Goal: Information Seeking & Learning: Learn about a topic

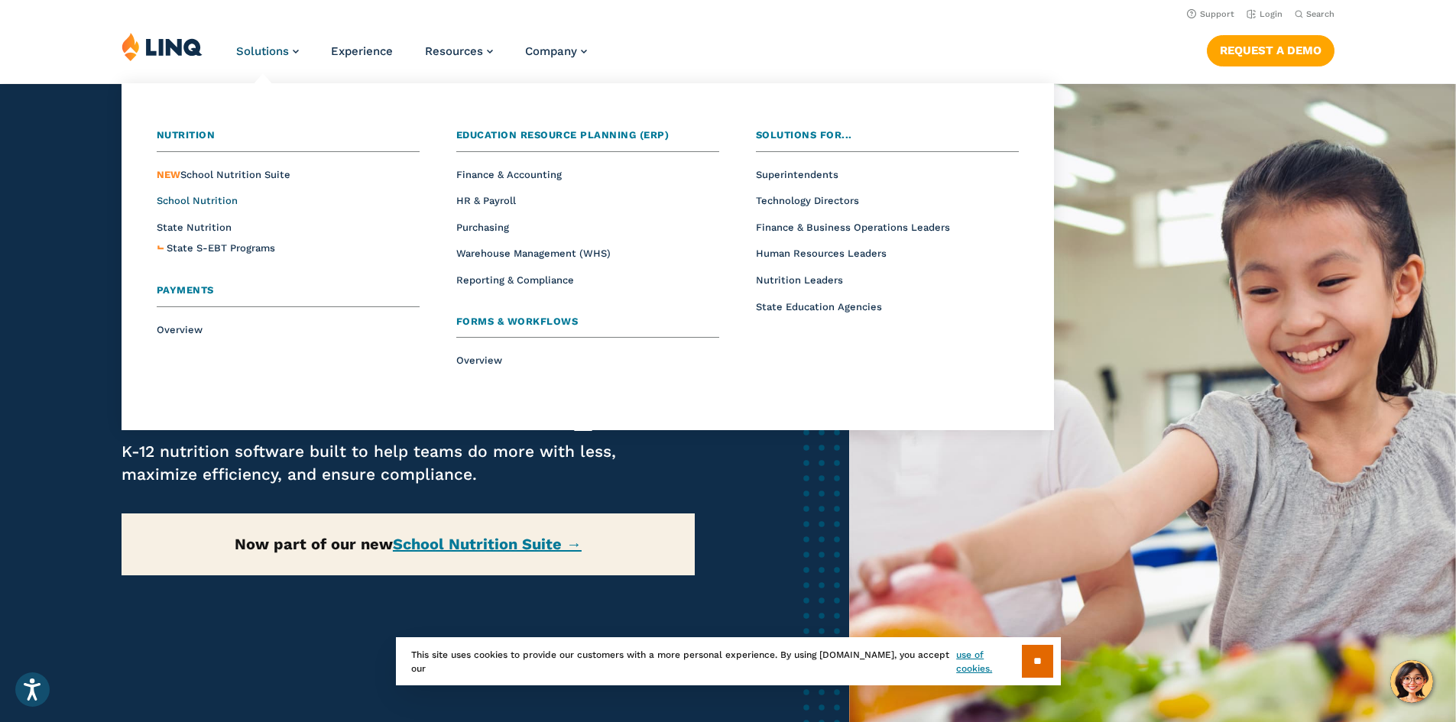
click at [221, 203] on span "School Nutrition" at bounding box center [197, 200] width 81 height 11
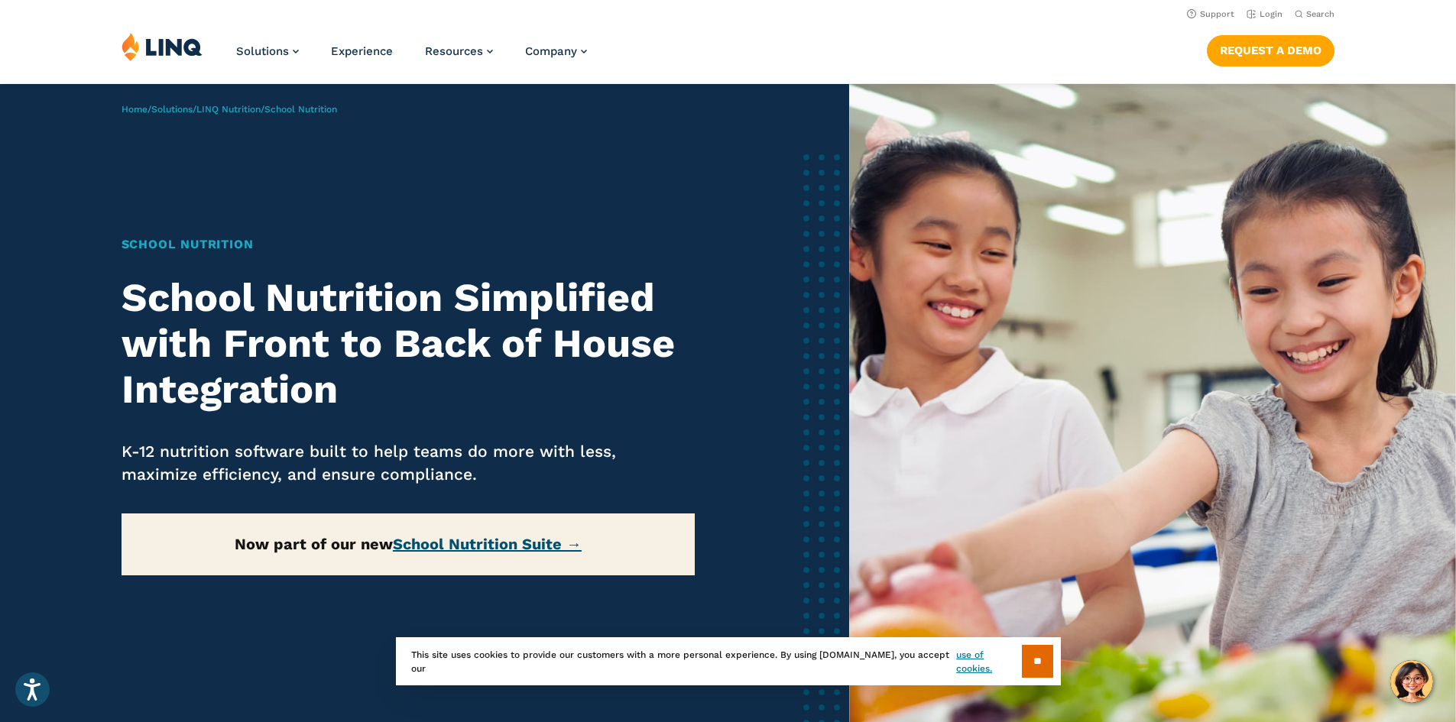
click at [511, 536] on link "School Nutrition Suite →" at bounding box center [487, 544] width 189 height 18
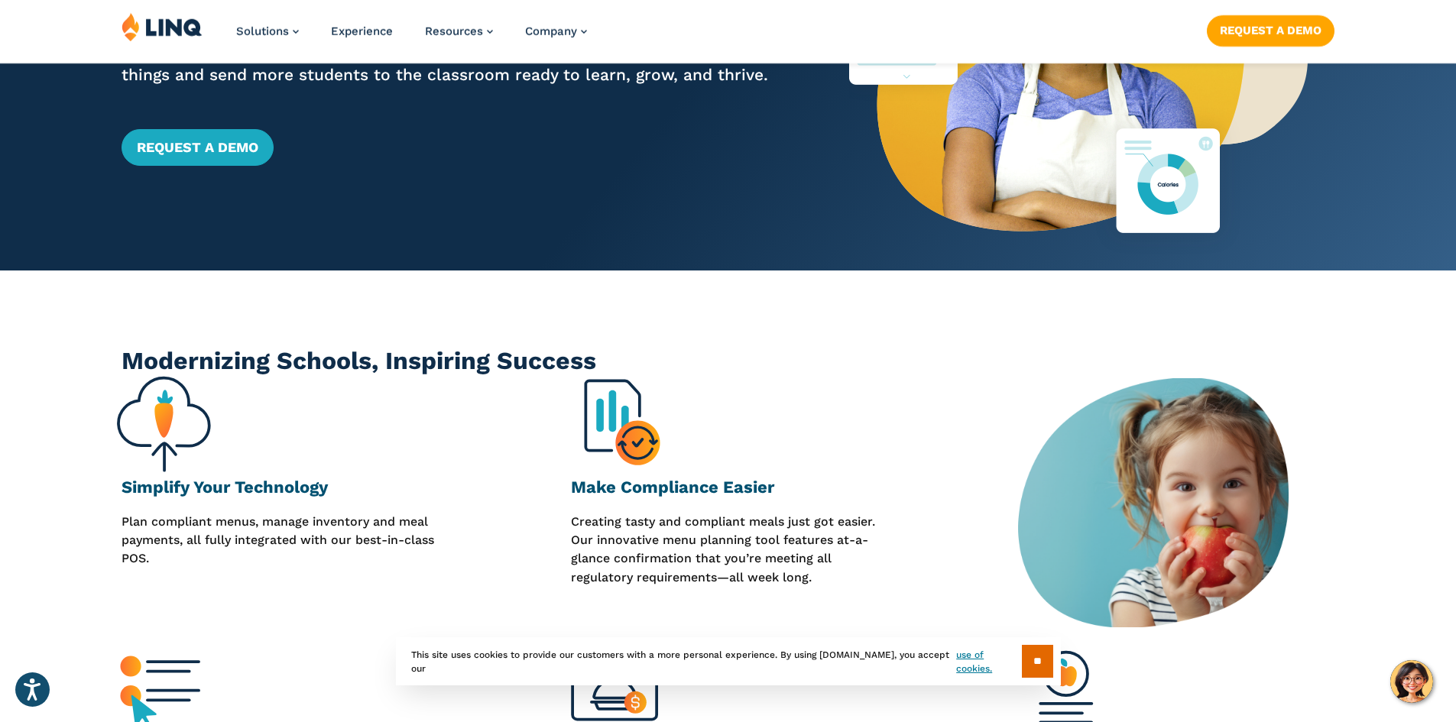
scroll to position [306, 0]
